Goal: Navigation & Orientation: Find specific page/section

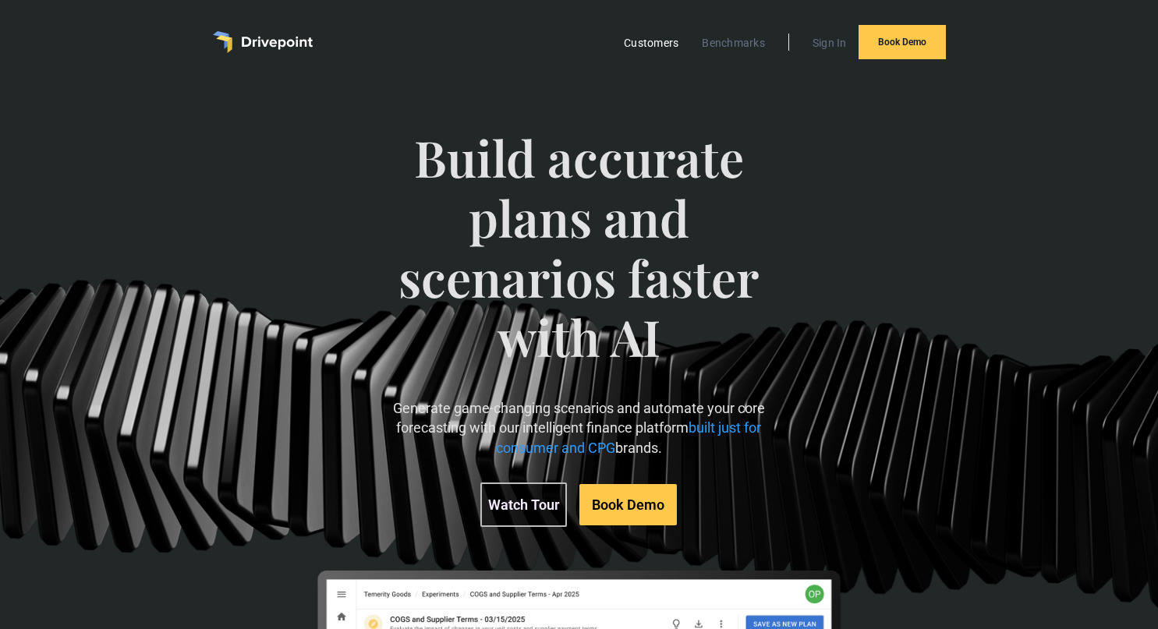
click at [659, 49] on link "Customers" at bounding box center [651, 43] width 70 height 20
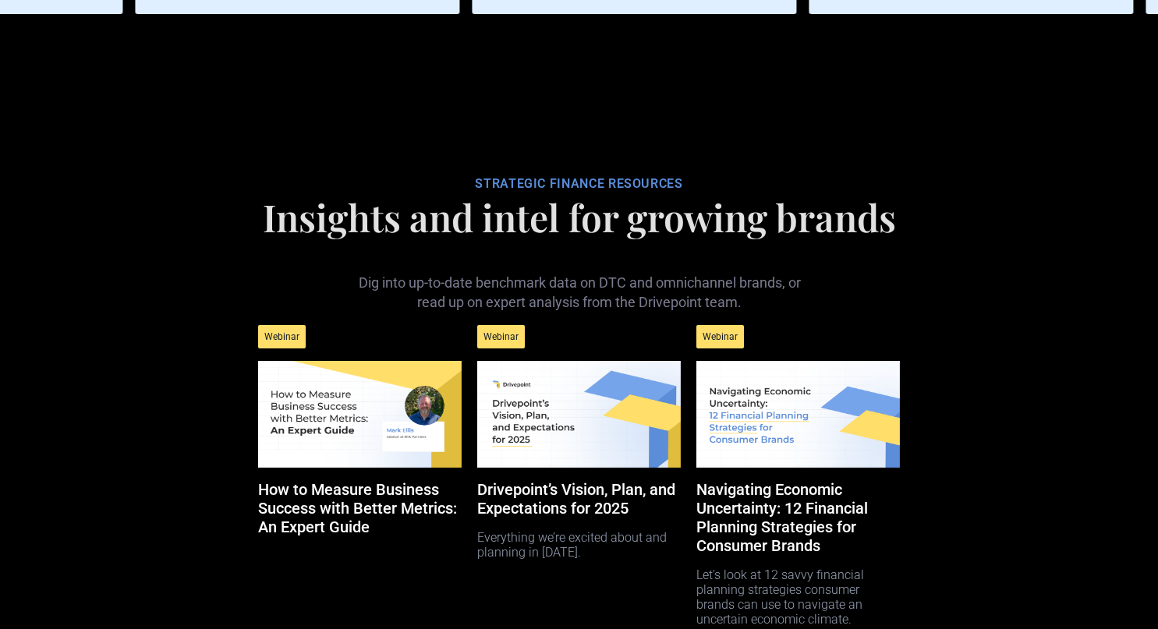
scroll to position [7940, 0]
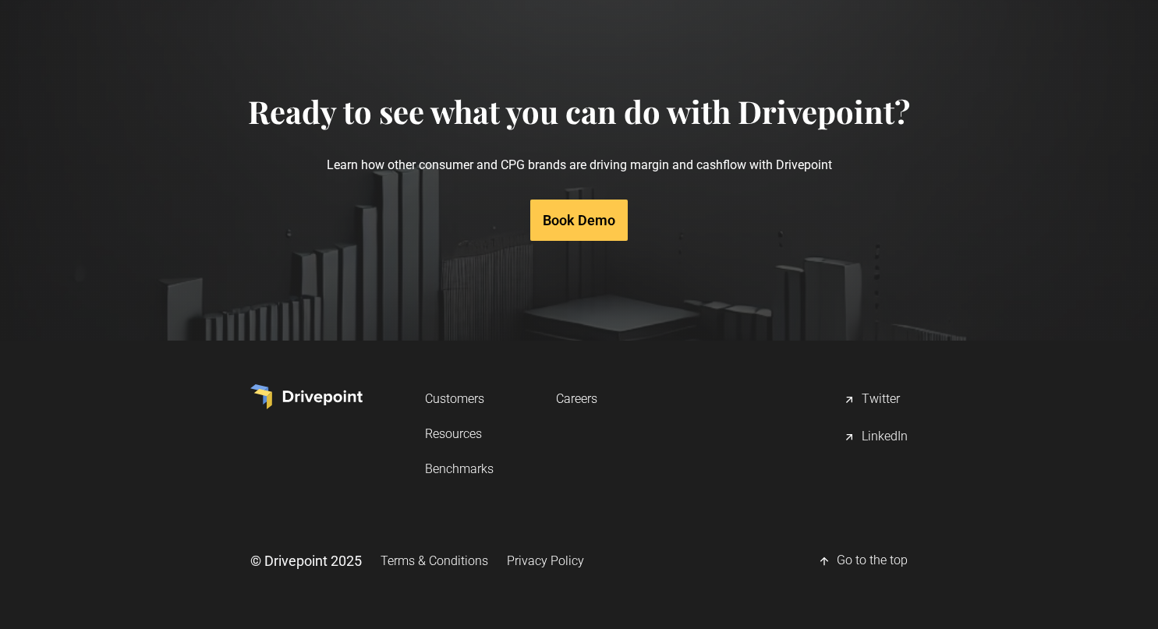
click at [581, 405] on link "Careers" at bounding box center [576, 398] width 41 height 29
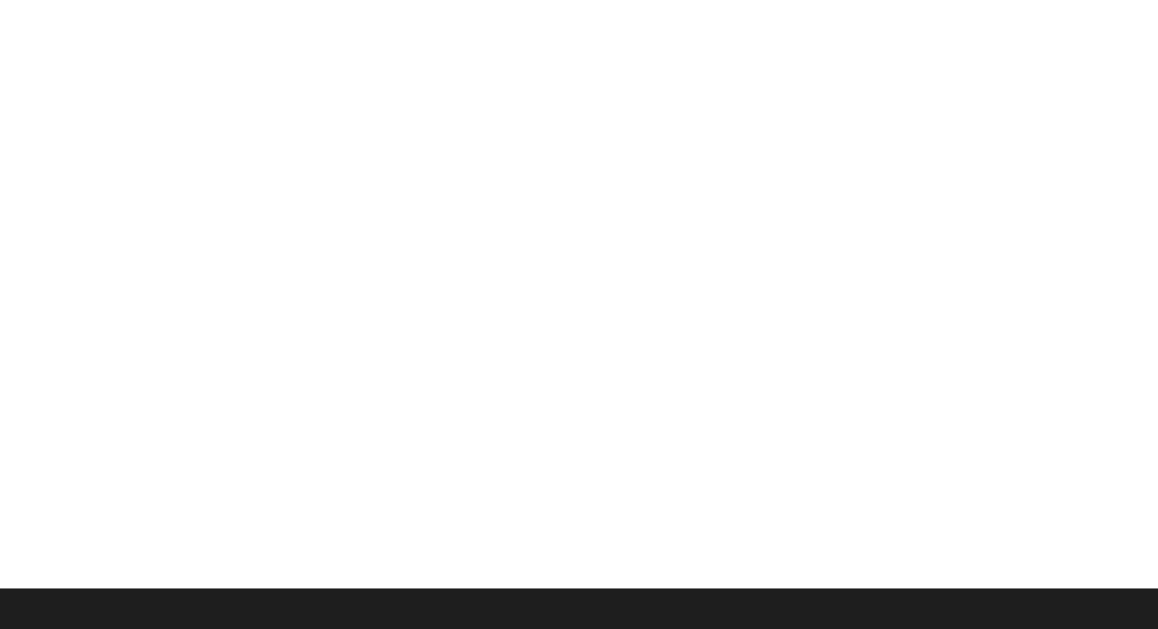
scroll to position [662, 0]
